Goal: Task Accomplishment & Management: Manage account settings

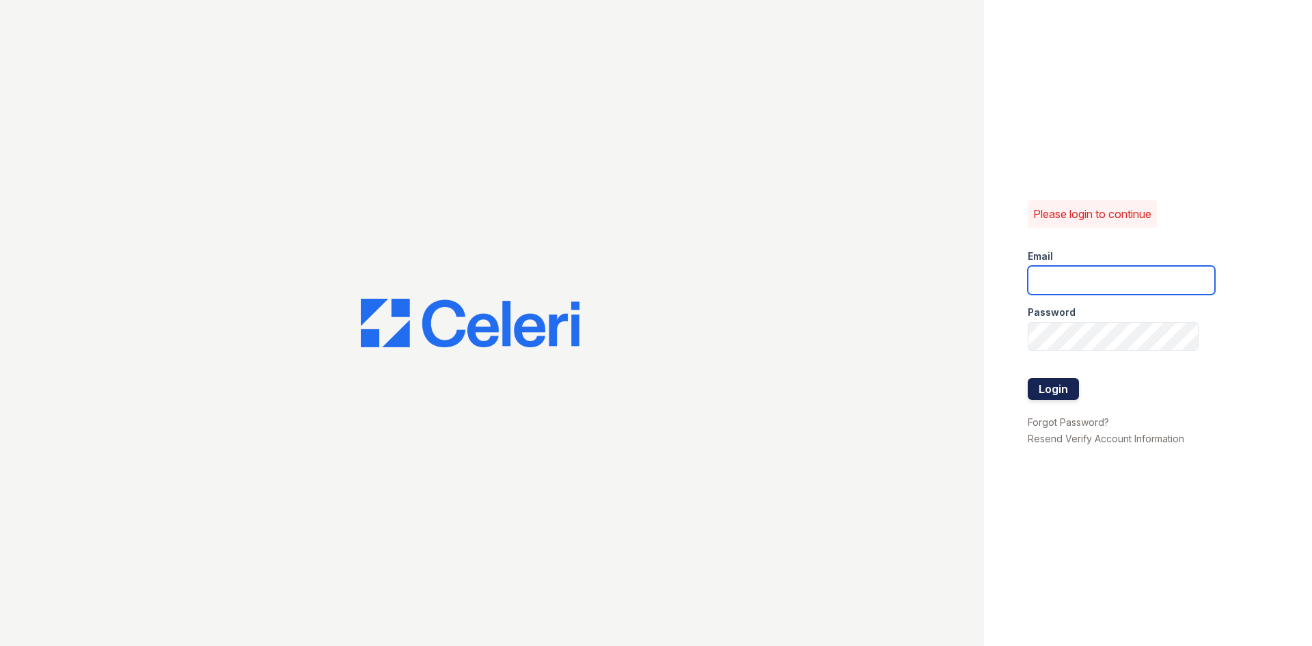
type input "[EMAIL_ADDRESS][DOMAIN_NAME]"
click at [1052, 385] on button "Login" at bounding box center [1053, 389] width 51 height 22
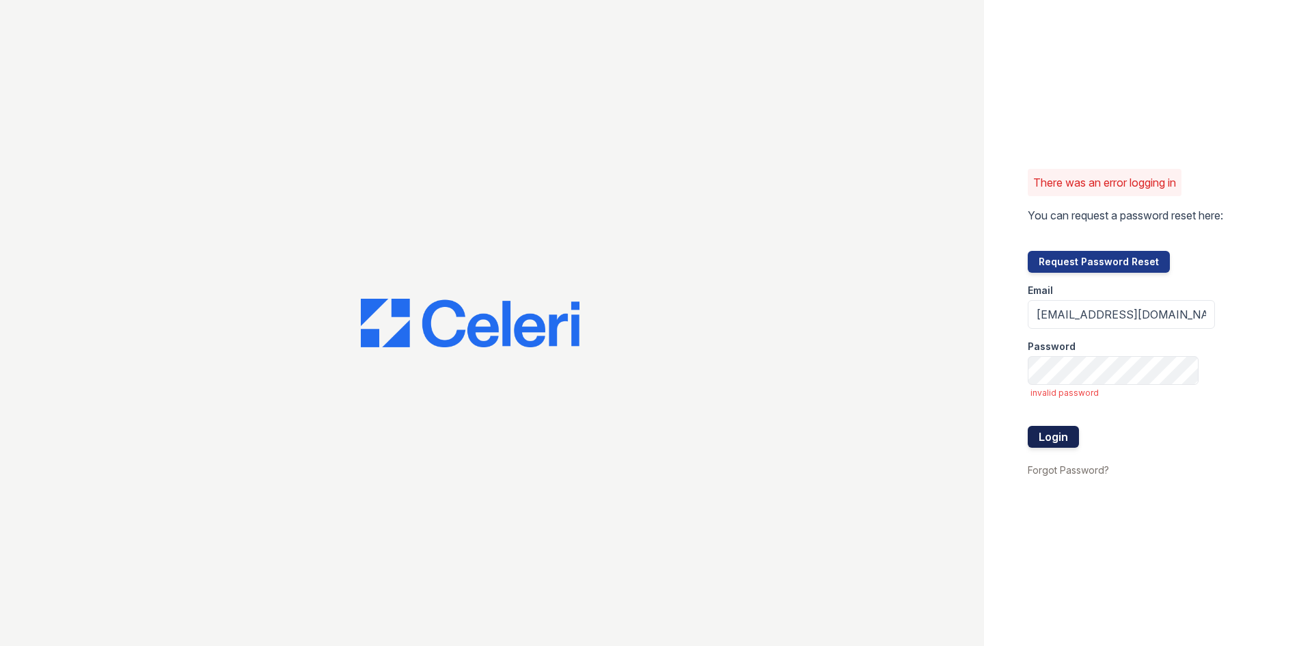
click at [1049, 434] on button "Login" at bounding box center [1053, 437] width 51 height 22
click at [1051, 437] on button "Login" at bounding box center [1053, 437] width 51 height 22
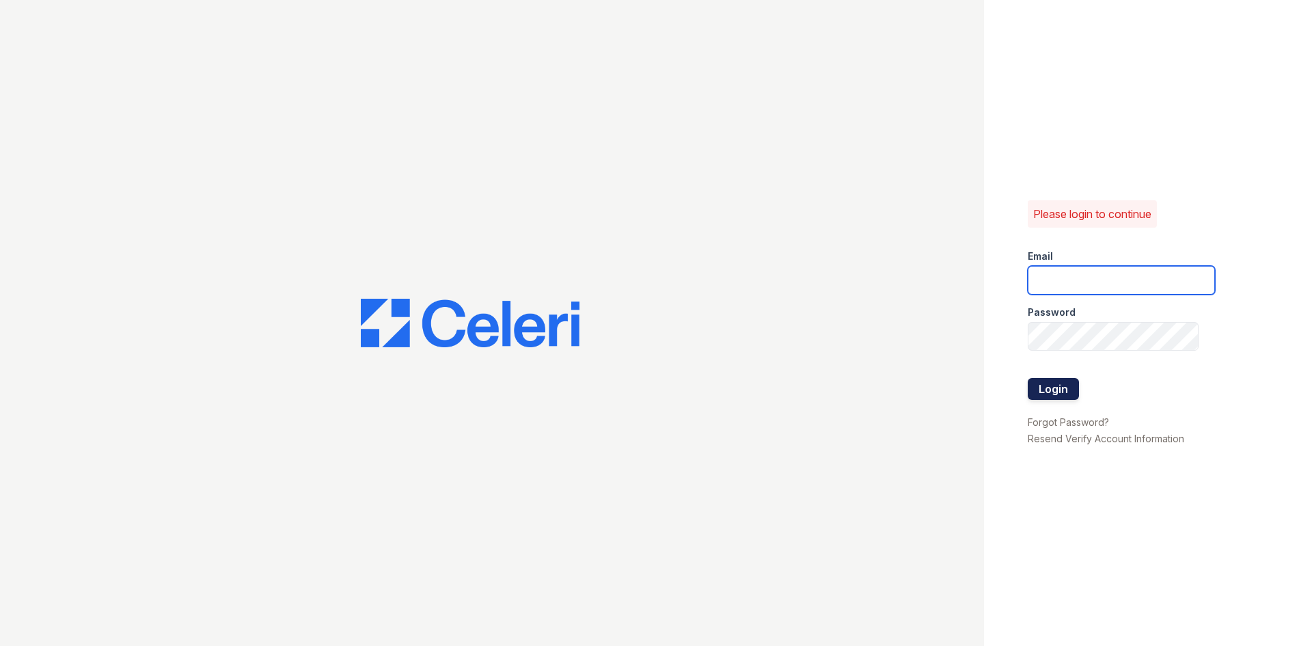
type input "[EMAIL_ADDRESS][DOMAIN_NAME]"
click at [1056, 387] on button "Login" at bounding box center [1053, 389] width 51 height 22
